Goal: Transaction & Acquisition: Register for event/course

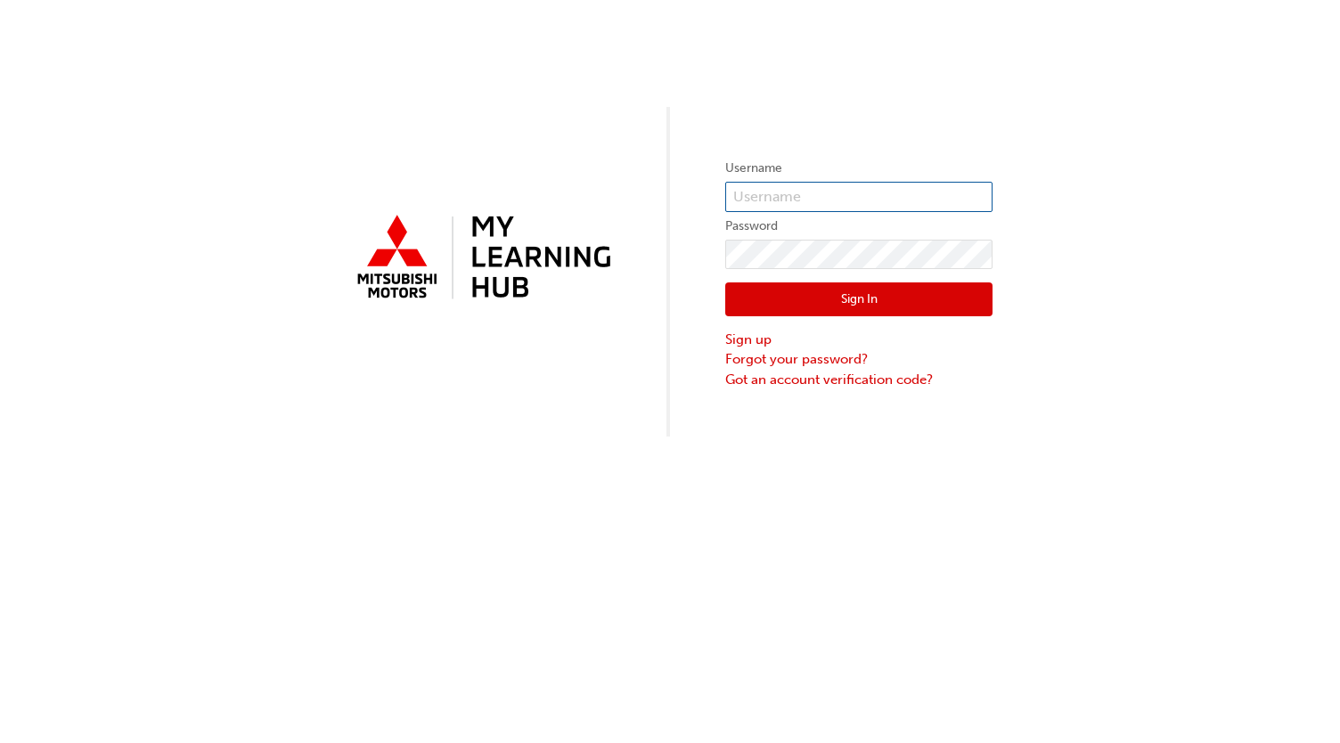
type input "0005962038"
click at [940, 289] on button "Sign In" at bounding box center [858, 299] width 267 height 34
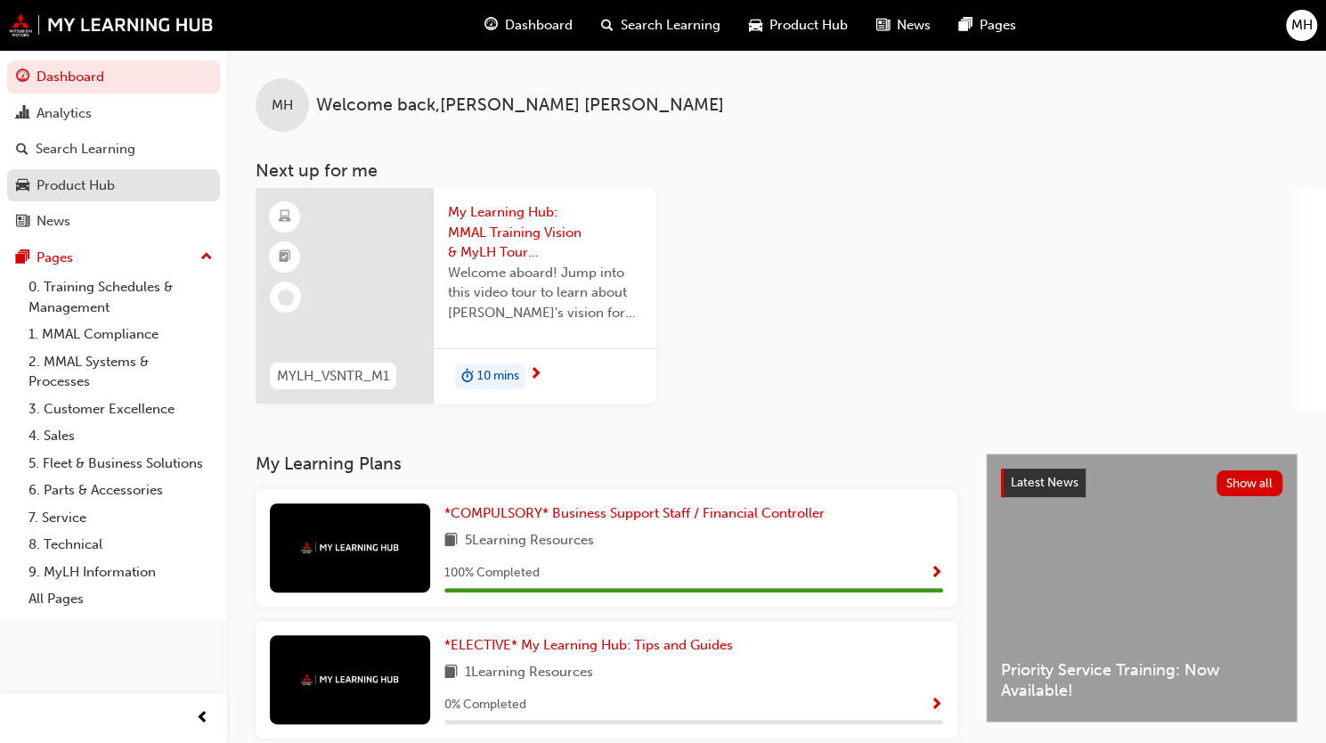
click at [79, 191] on div "Product Hub" at bounding box center [76, 185] width 78 height 20
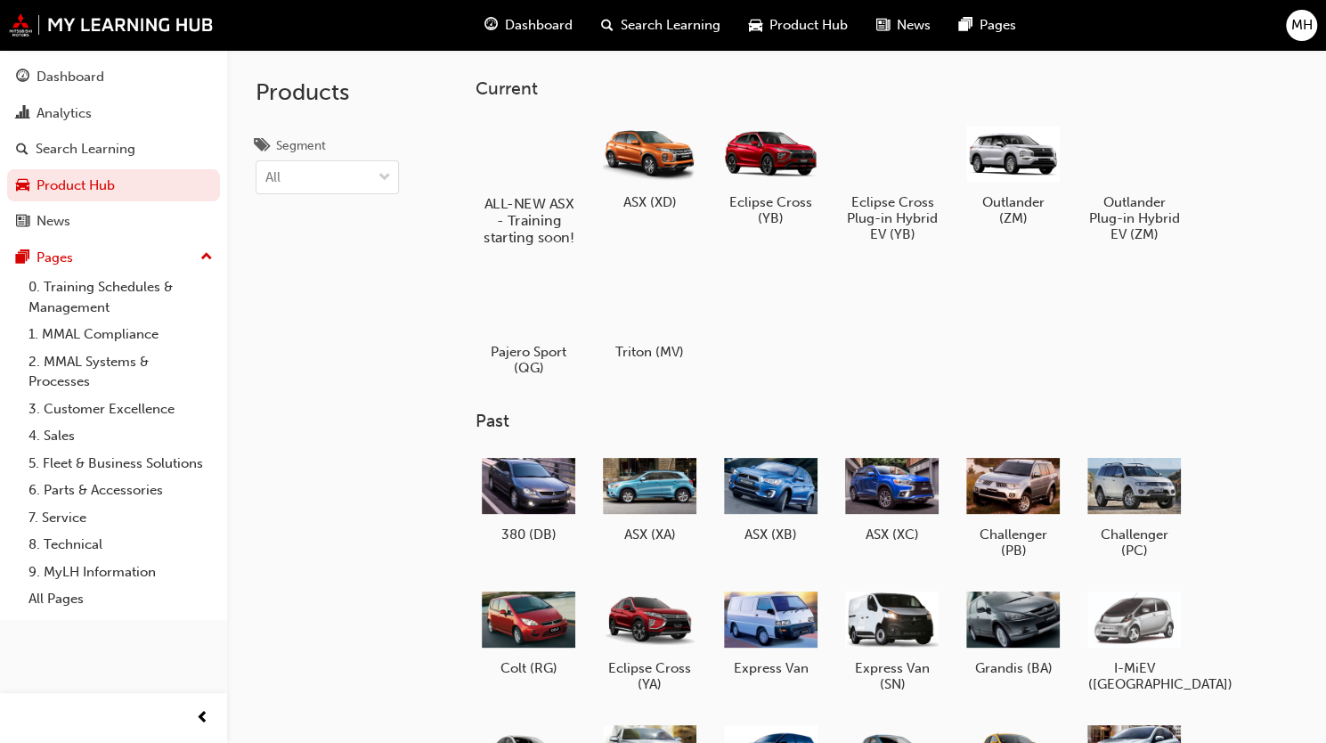
click at [550, 141] on div at bounding box center [528, 152] width 99 height 71
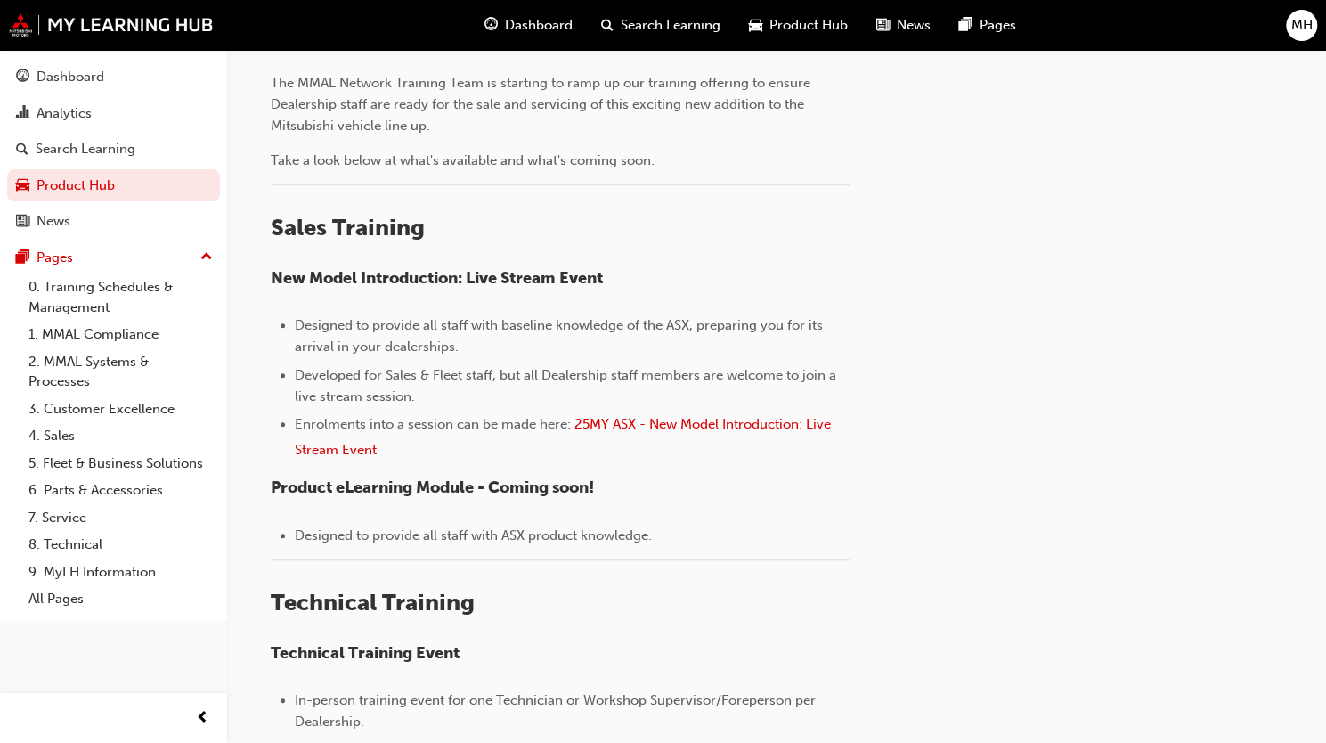
scroll to position [534, 0]
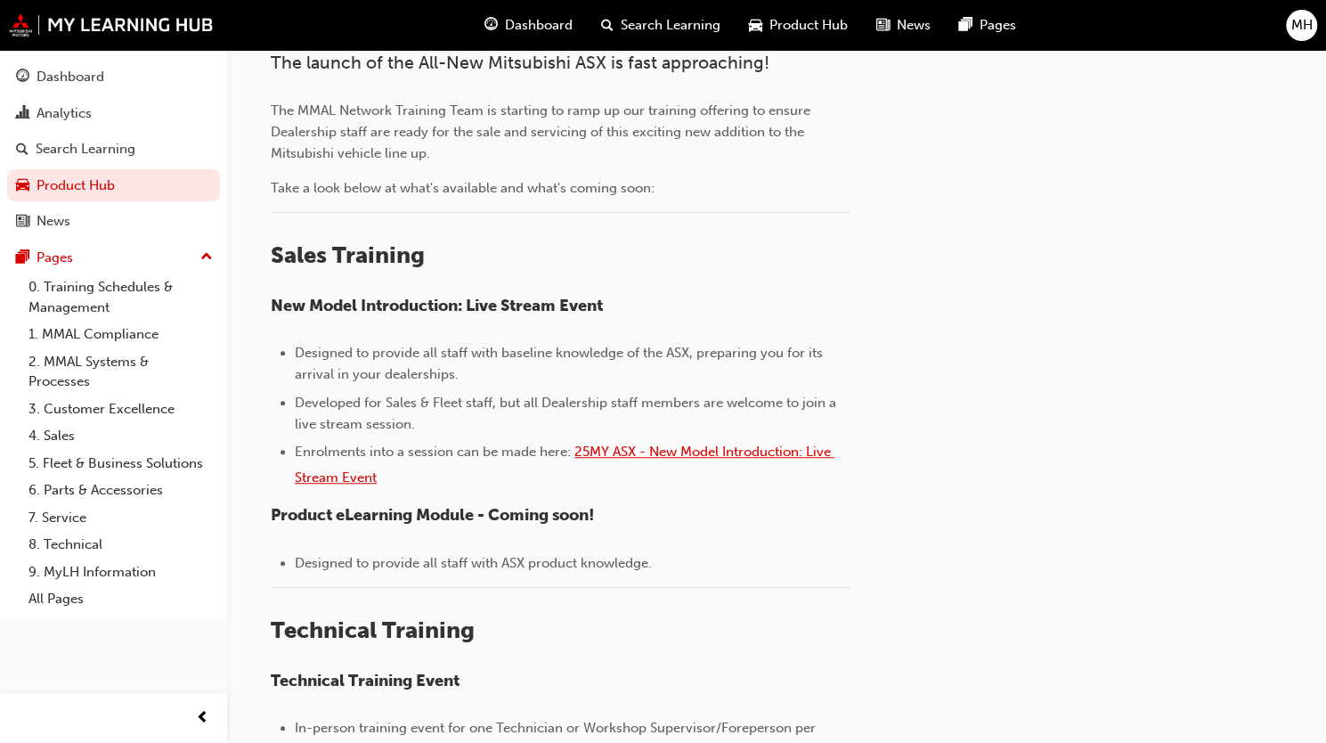
click at [739, 444] on span "25MY ASX - New Model Introduction: Live Stream Event" at bounding box center [565, 465] width 540 height 42
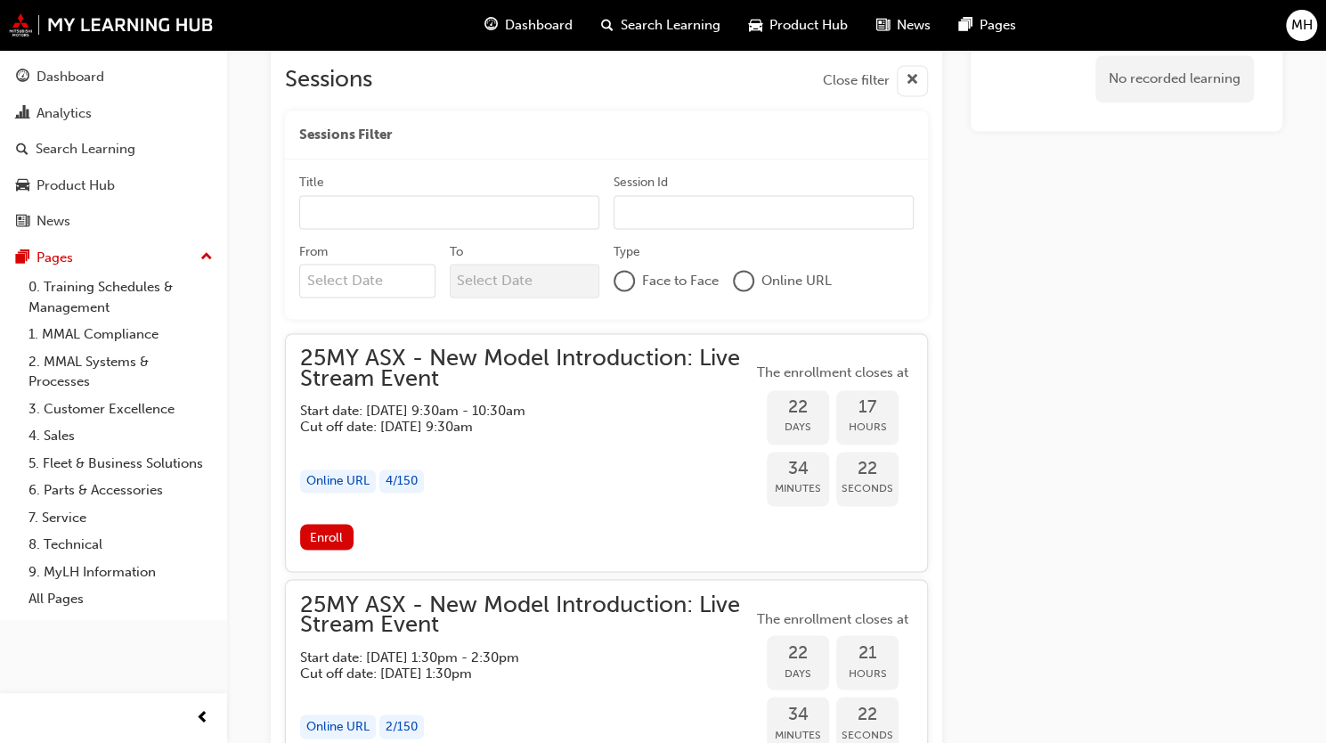
scroll to position [1545, 0]
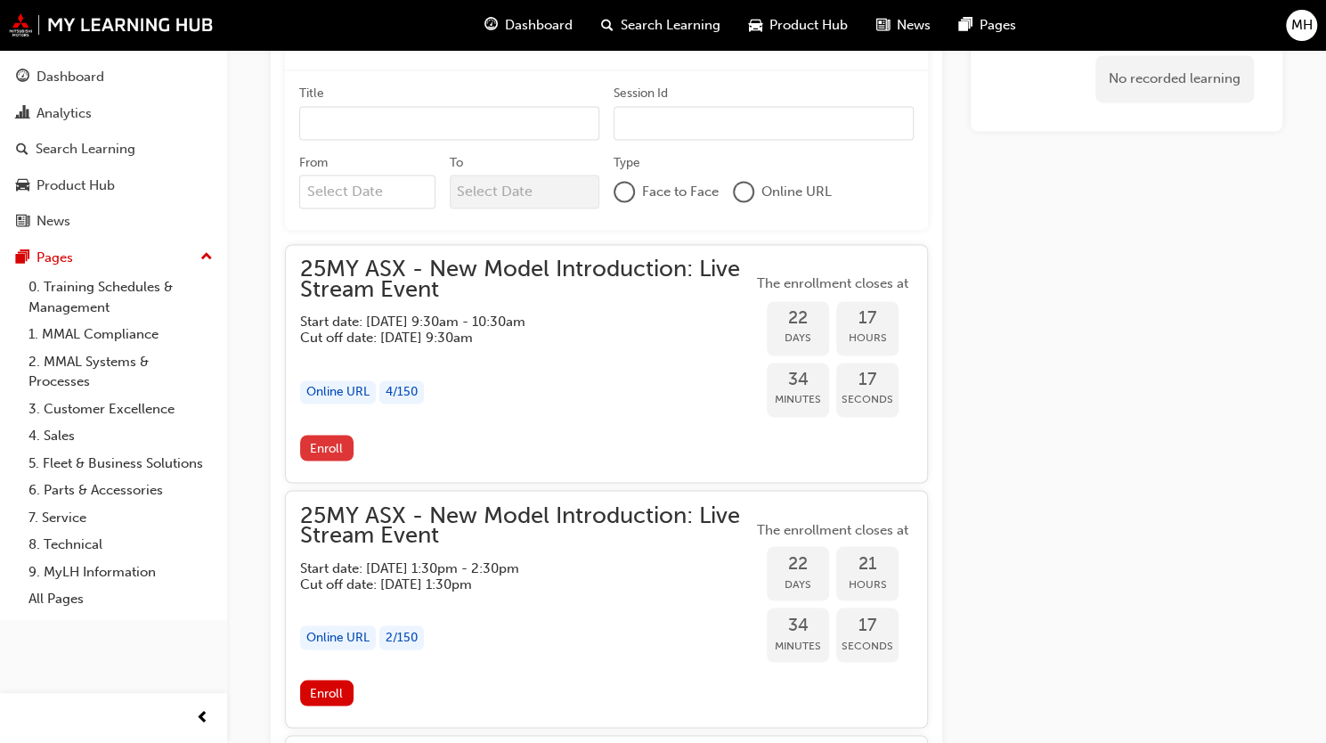
click at [334, 448] on span "Enroll" at bounding box center [326, 447] width 33 height 15
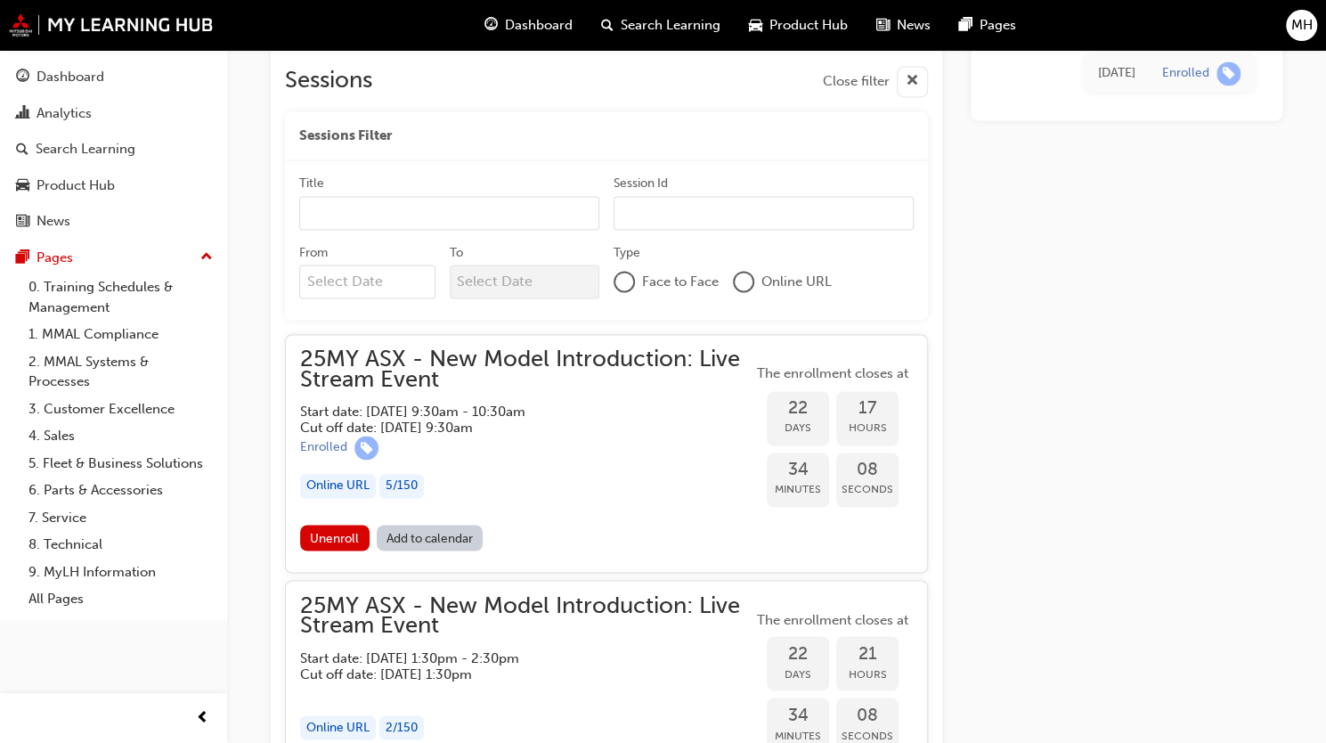
scroll to position [1456, 0]
click at [464, 537] on link "Add to calendar" at bounding box center [430, 537] width 107 height 26
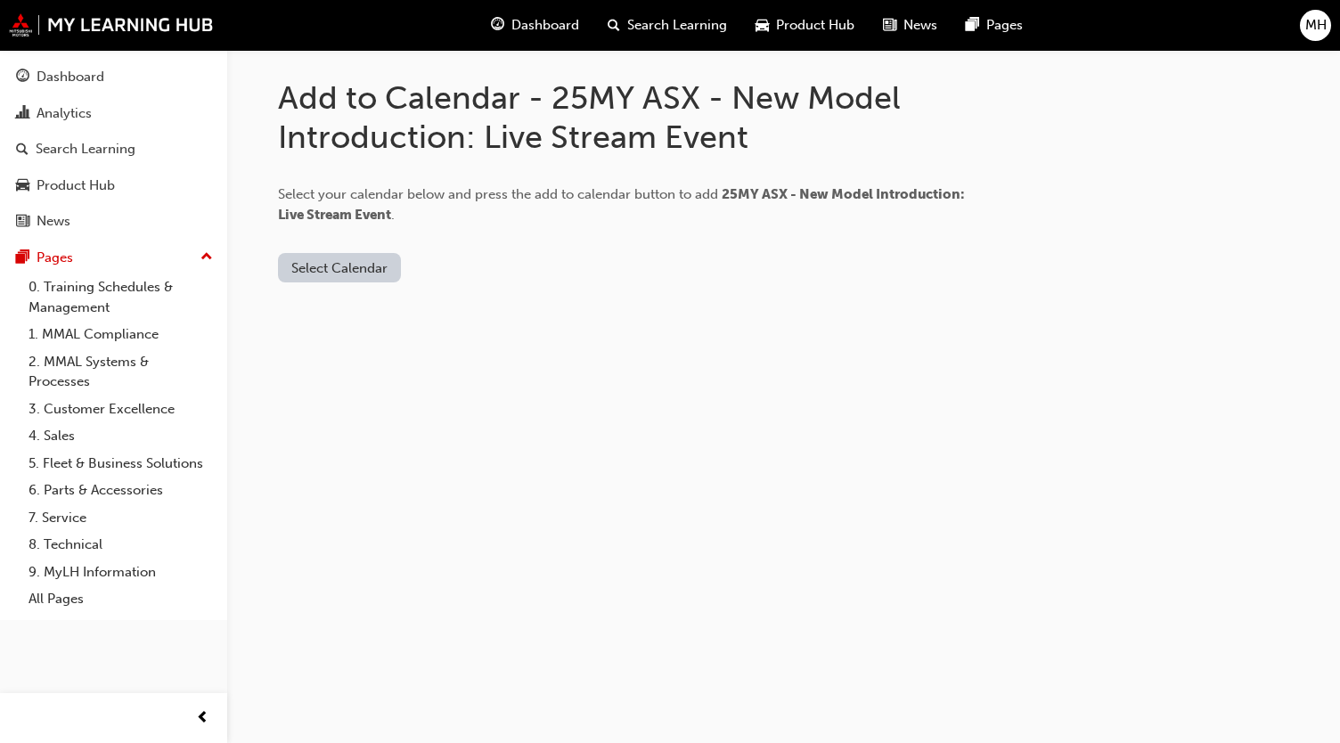
click at [350, 267] on button "Select Calendar" at bounding box center [339, 267] width 123 height 29
click at [362, 342] on div "Office 365" at bounding box center [341, 344] width 108 height 20
click at [466, 253] on button "Add to Calendar" at bounding box center [446, 267] width 126 height 29
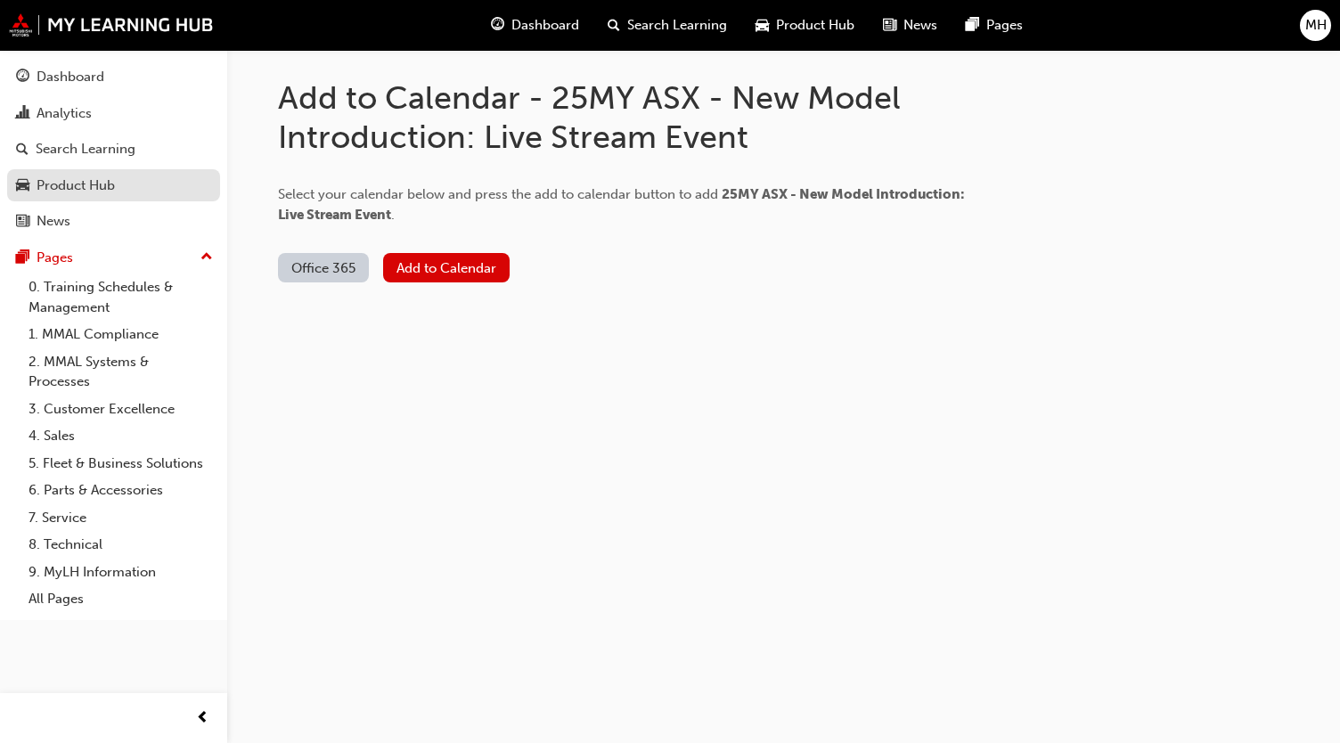
click at [112, 180] on div "Product Hub" at bounding box center [76, 185] width 78 height 20
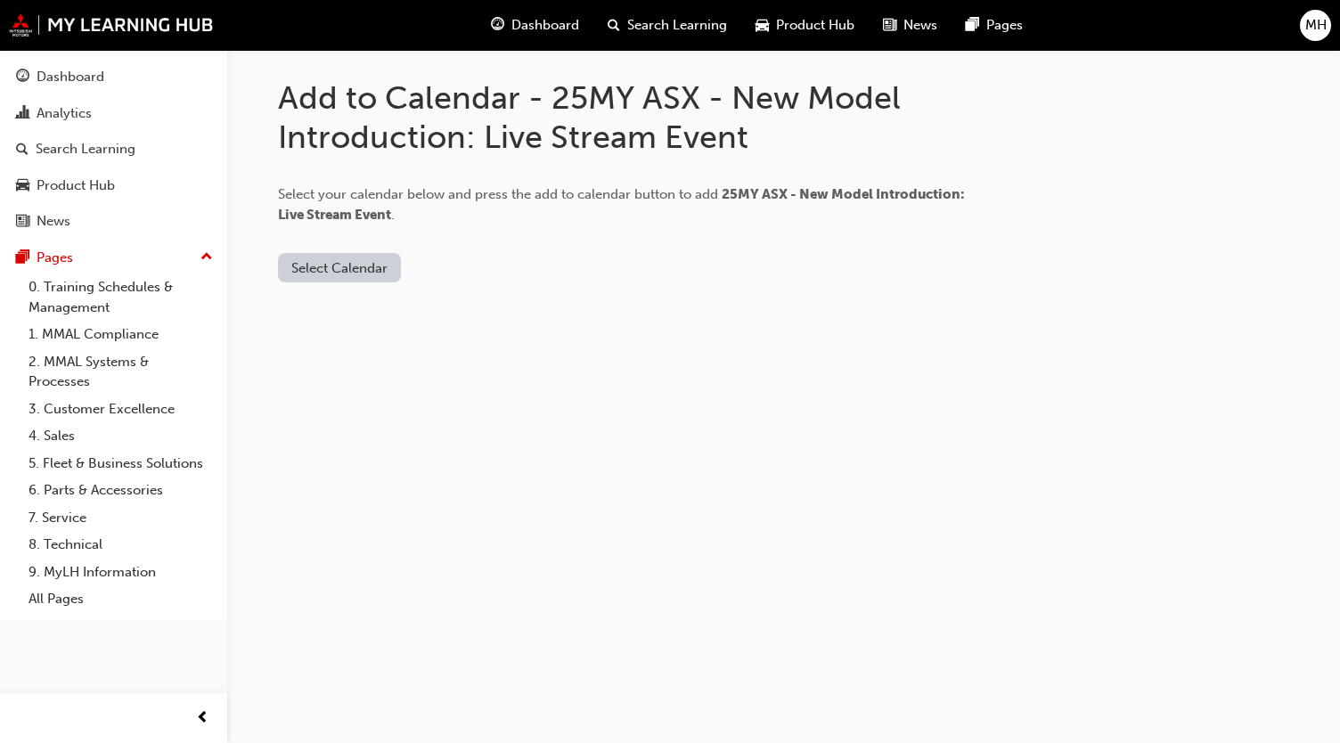
click at [376, 272] on button "Select Calendar" at bounding box center [339, 267] width 123 height 29
click at [344, 302] on div "[DOMAIN_NAME]" at bounding box center [341, 311] width 108 height 20
click at [476, 260] on button "Add to Calendar" at bounding box center [490, 267] width 126 height 29
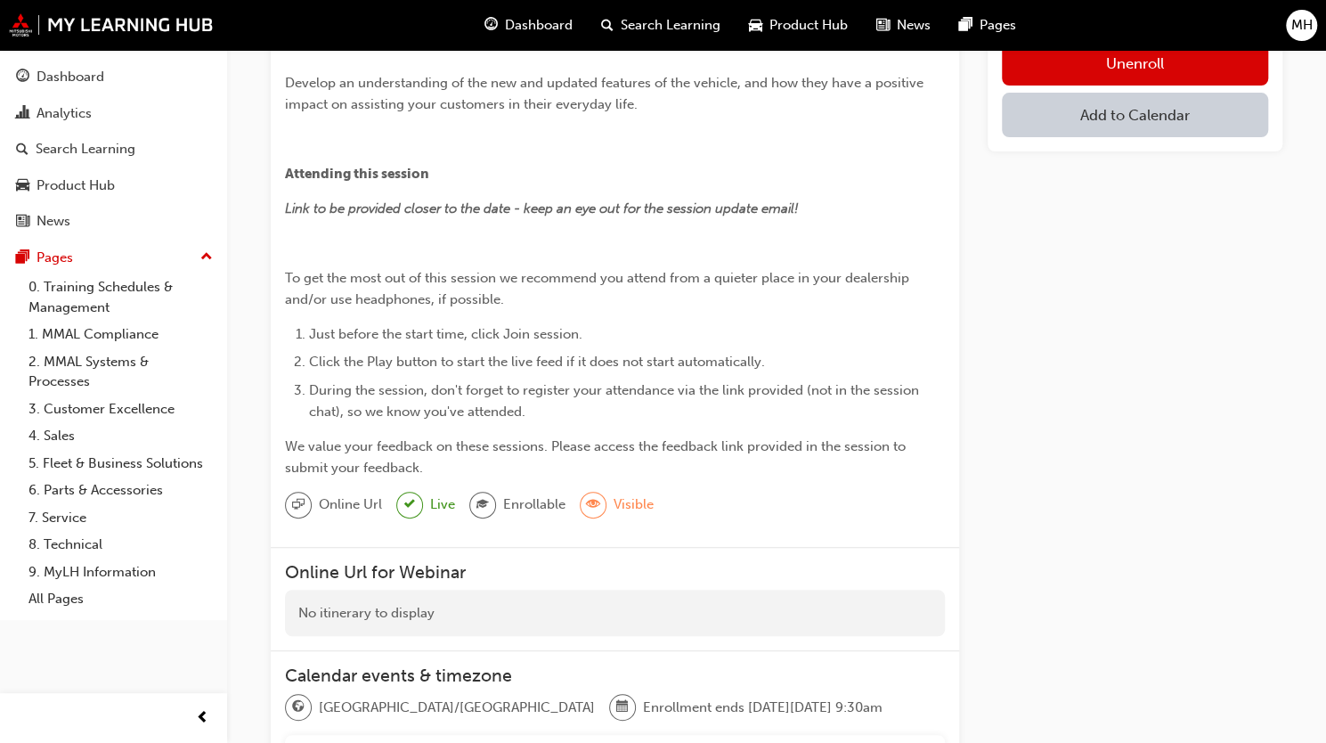
scroll to position [290, 0]
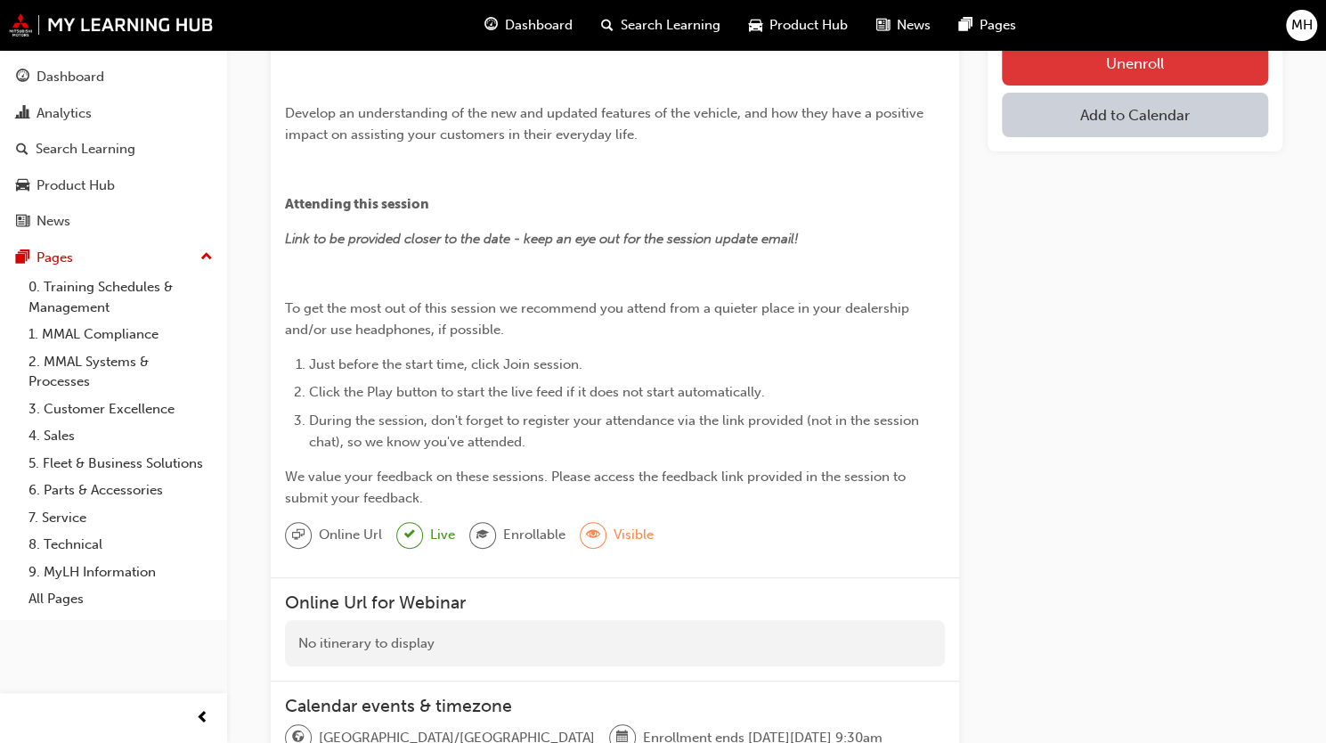
click at [1187, 66] on button "Unenroll" at bounding box center [1135, 63] width 266 height 45
